Goal: Navigation & Orientation: Find specific page/section

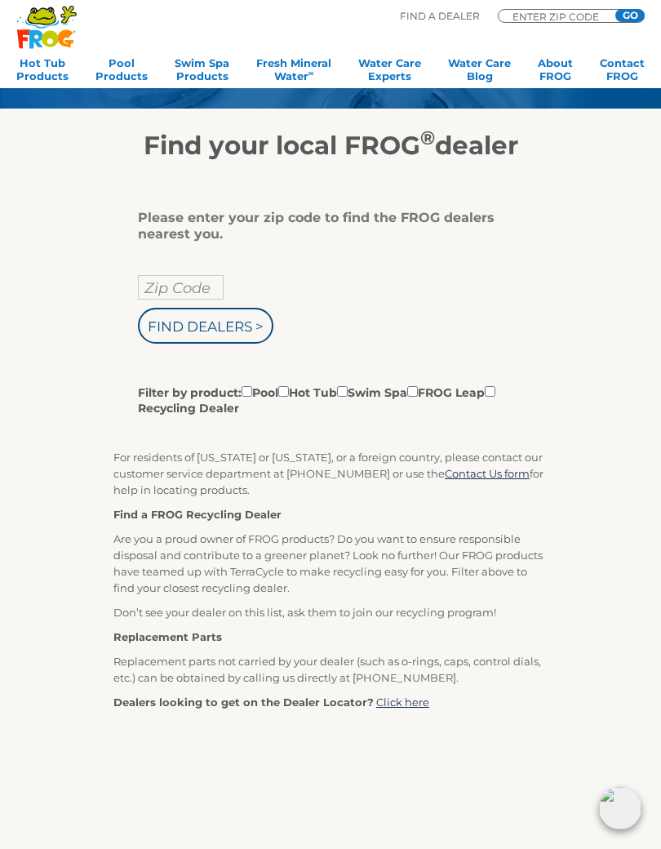
scroll to position [162, 0]
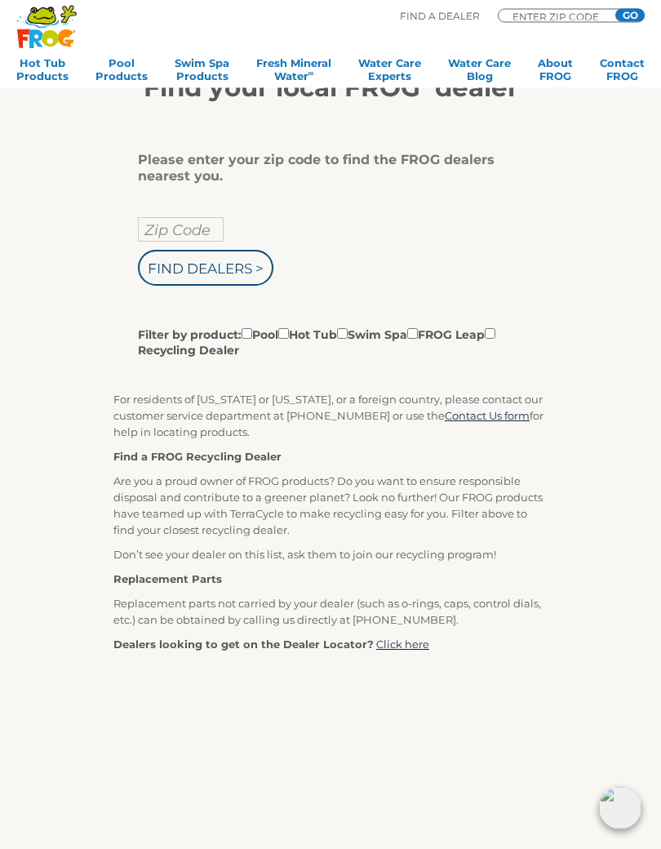
click at [161, 228] on input "Zip Code" at bounding box center [181, 230] width 86 height 24
type input "Zip Code"
click at [177, 233] on input "text" at bounding box center [181, 229] width 86 height 24
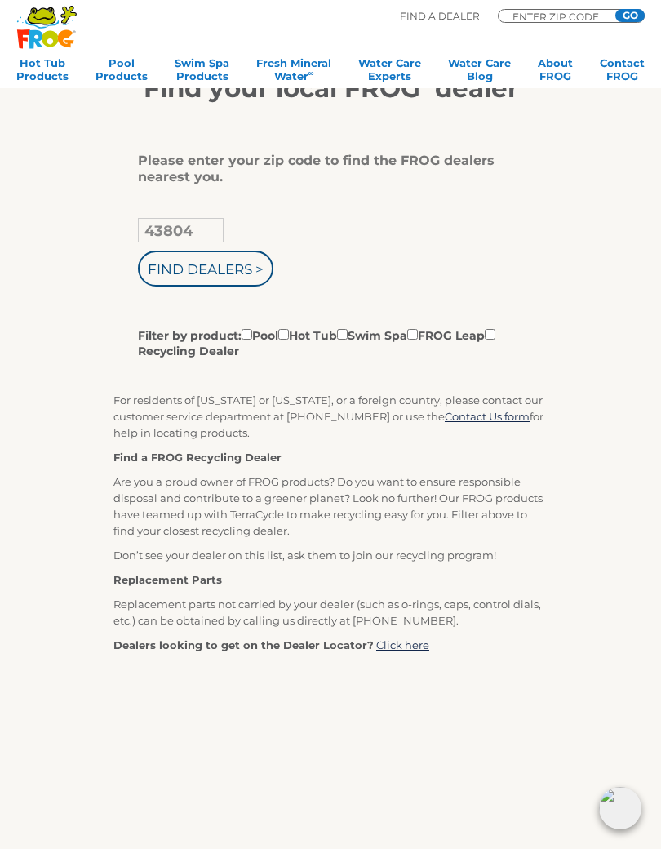
type input "43804"
click at [242, 267] on input "Find Dealers >" at bounding box center [206, 269] width 136 height 36
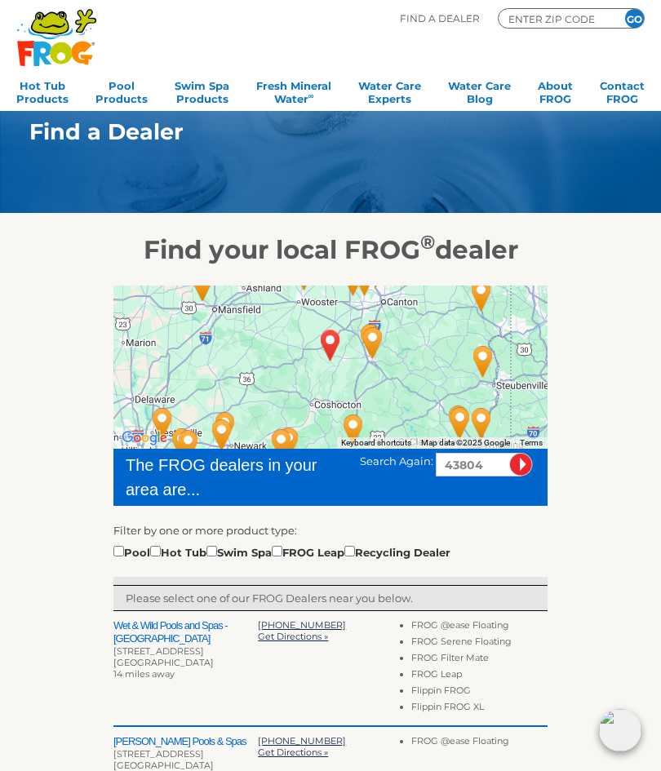
click at [124, 549] on input "checkbox" at bounding box center [118, 551] width 11 height 11
checkbox input "true"
click at [122, 96] on link "Pool Products" at bounding box center [122, 90] width 52 height 33
